Goal: Information Seeking & Learning: Learn about a topic

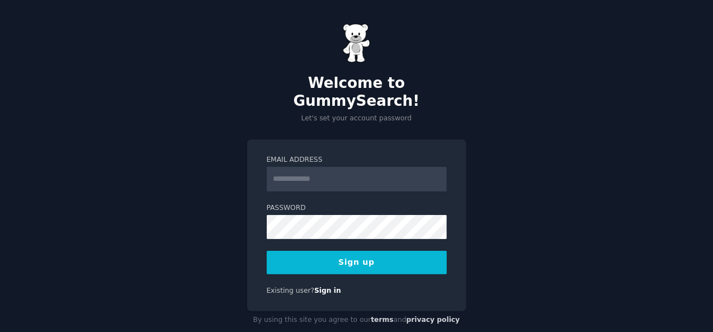
click at [305, 167] on input "Email Address" at bounding box center [357, 179] width 180 height 25
type input "**********"
click at [323, 251] on button "Sign up" at bounding box center [357, 262] width 180 height 23
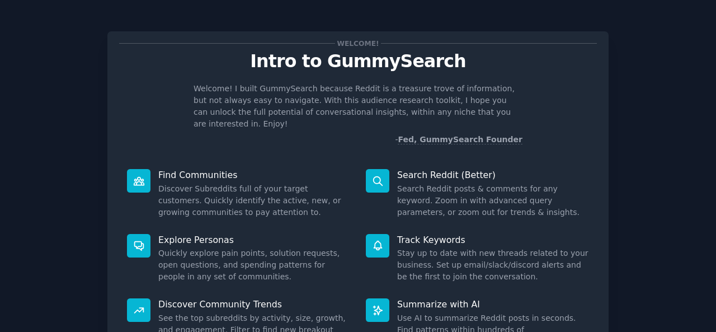
click at [376, 305] on icon at bounding box center [377, 309] width 9 height 9
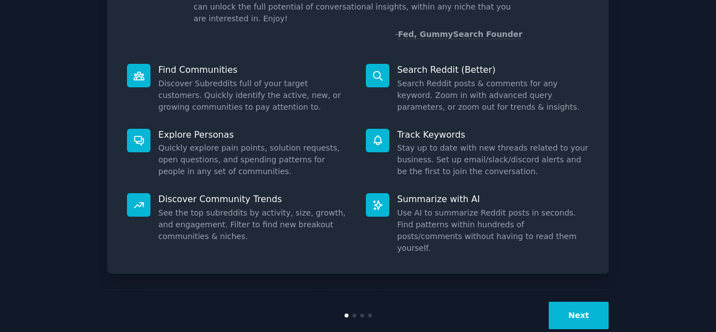
click at [577, 302] on button "Next" at bounding box center [579, 315] width 60 height 27
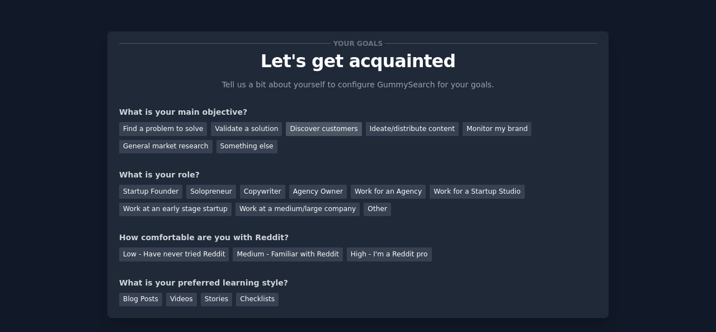
click at [314, 127] on div "Discover customers" at bounding box center [324, 129] width 76 height 14
click at [378, 191] on div "Work for an Agency" at bounding box center [388, 192] width 75 height 14
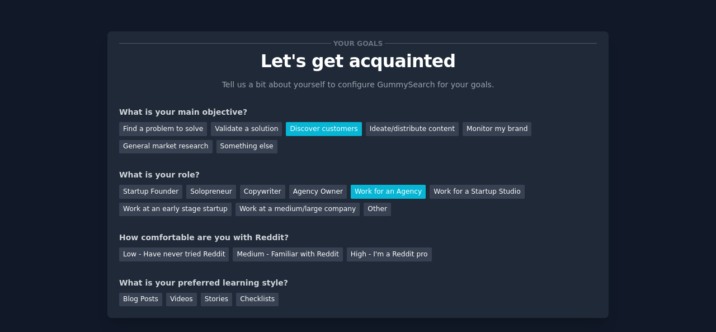
scroll to position [53, 0]
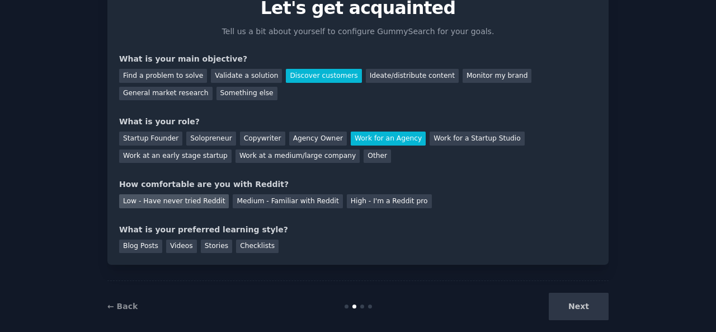
click at [193, 199] on div "Low - Have never tried Reddit" at bounding box center [174, 201] width 110 height 14
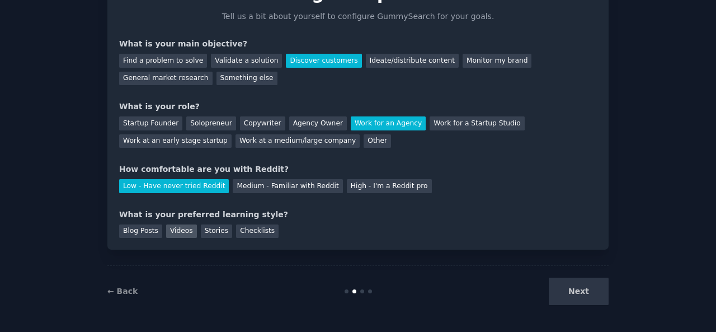
click at [171, 234] on div "Videos" at bounding box center [181, 231] width 31 height 14
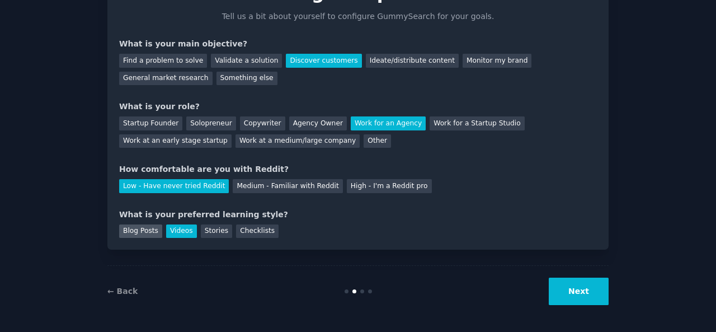
click at [136, 227] on div "Blog Posts" at bounding box center [140, 231] width 43 height 14
click at [185, 234] on div "Videos" at bounding box center [181, 231] width 31 height 14
click at [561, 293] on button "Next" at bounding box center [579, 290] width 60 height 27
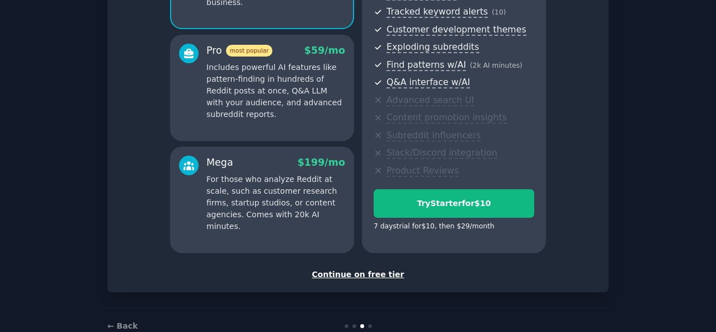
scroll to position [204, 0]
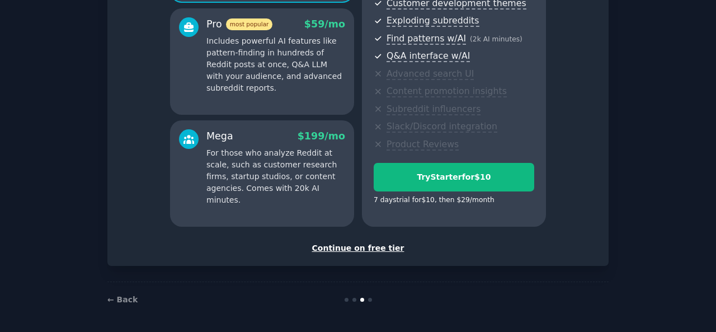
click at [357, 248] on div "Continue on free tier" at bounding box center [358, 248] width 478 height 12
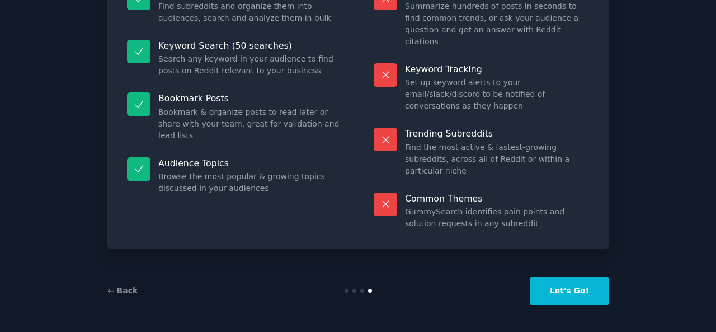
scroll to position [103, 0]
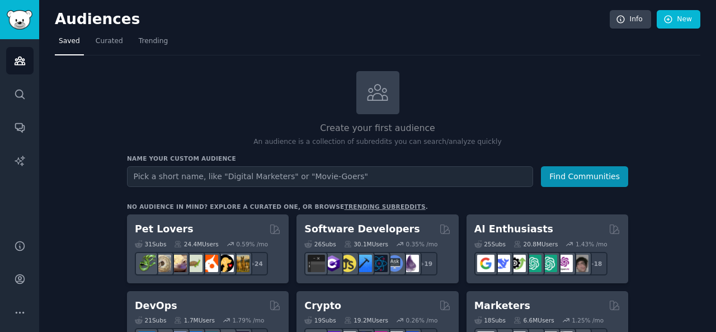
click at [172, 177] on input "text" at bounding box center [330, 176] width 406 height 21
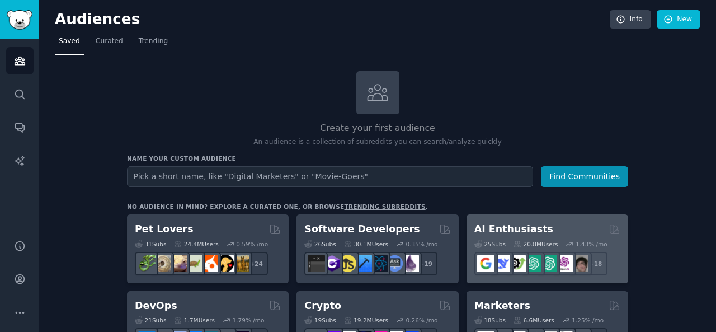
click at [492, 222] on h2 "AI Enthusiasts" at bounding box center [513, 229] width 79 height 14
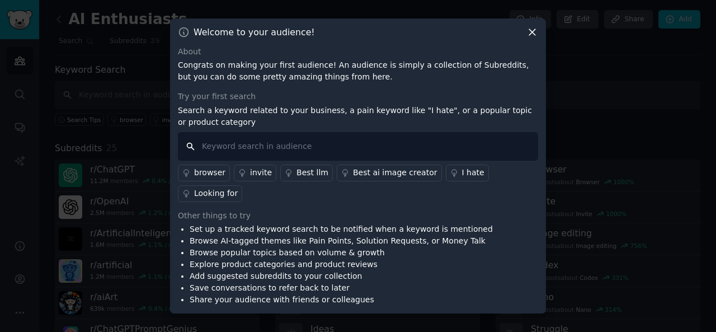
click at [269, 161] on input "text" at bounding box center [358, 146] width 360 height 29
click at [531, 38] on icon at bounding box center [532, 32] width 12 height 12
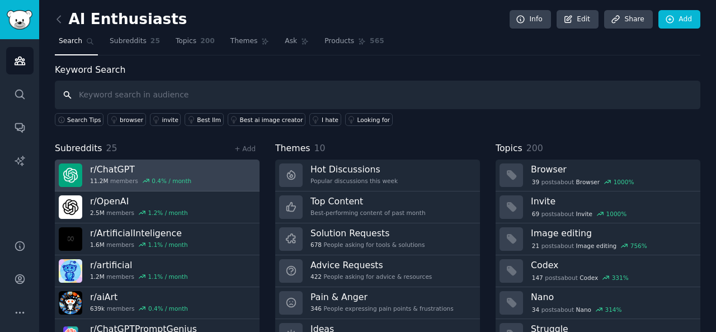
scroll to position [51, 0]
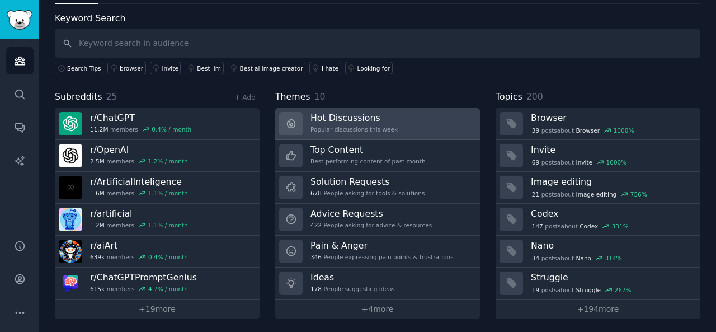
click at [392, 112] on link "Hot Discussions Popular discussions this week" at bounding box center [377, 124] width 205 height 32
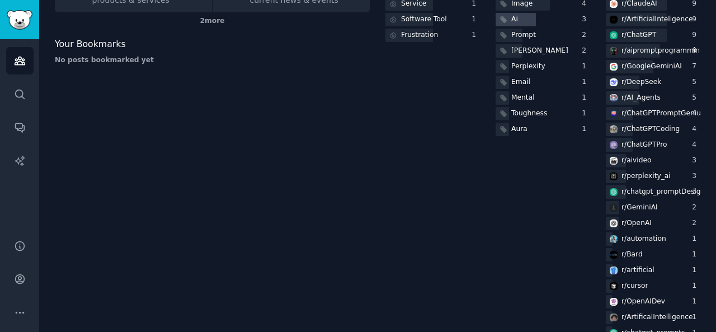
scroll to position [317, 0]
